Goal: Navigation & Orientation: Find specific page/section

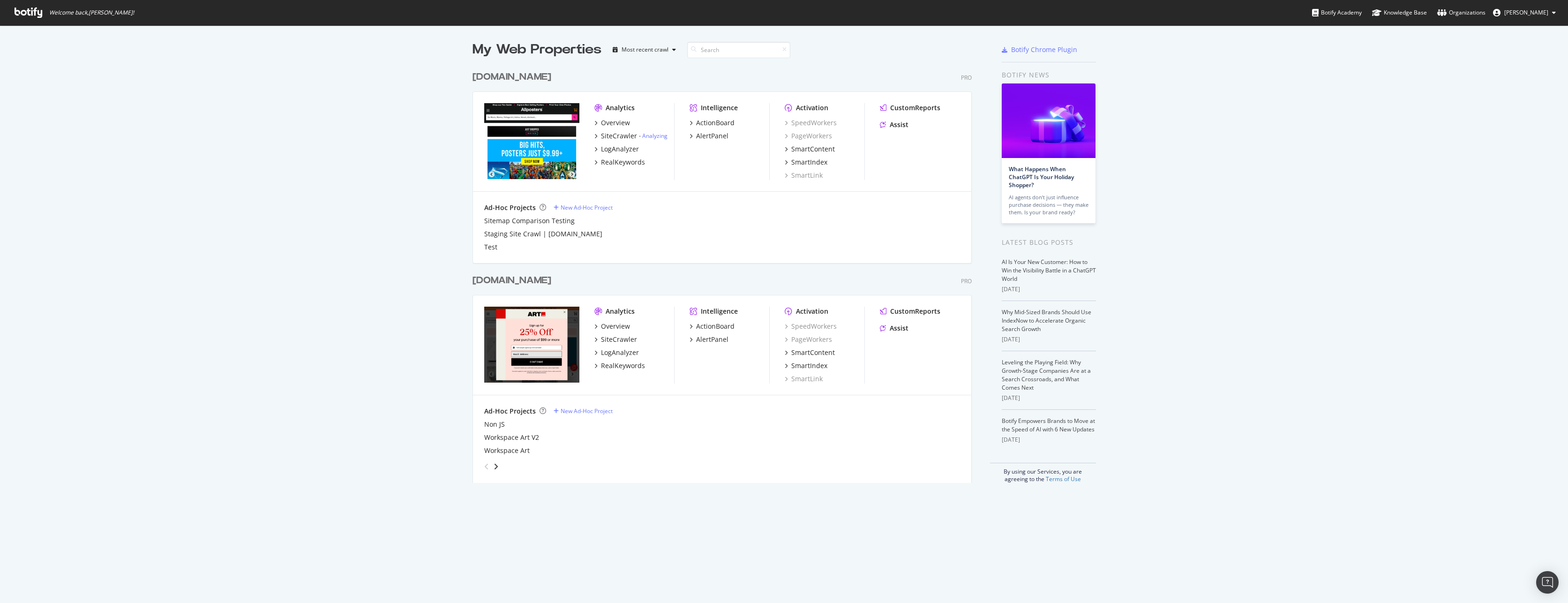
scroll to position [596, 1554]
click at [491, 278] on div "[DOMAIN_NAME]" at bounding box center [511, 281] width 79 height 13
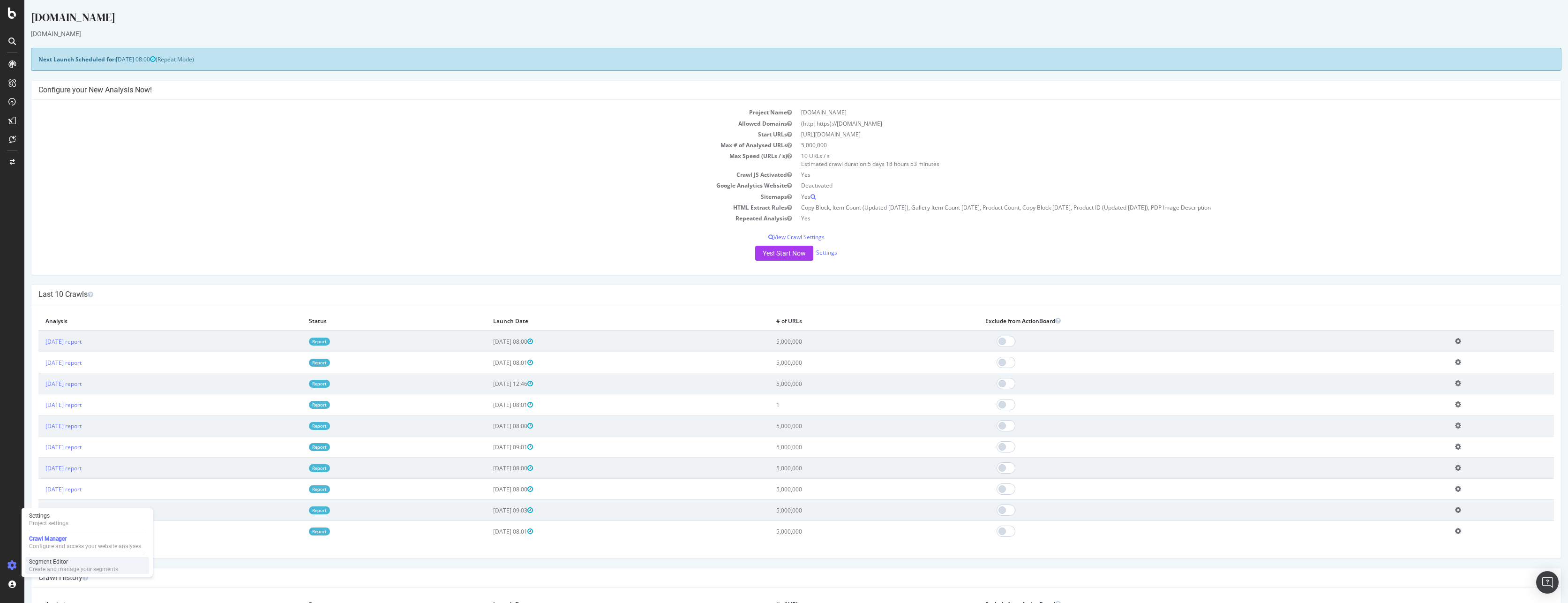
click at [61, 564] on div "Segment Editor" at bounding box center [74, 562] width 89 height 7
